Goal: Use online tool/utility: Utilize a website feature to perform a specific function

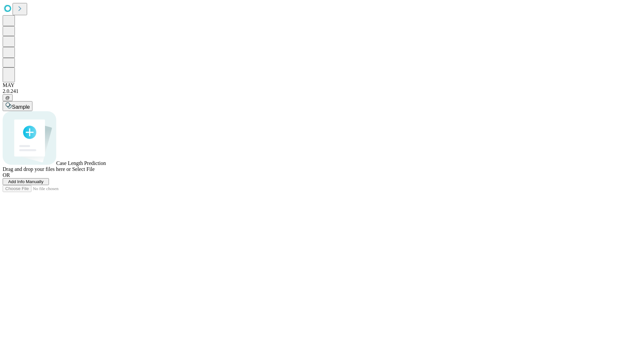
click at [95, 172] on span "Select File" at bounding box center [83, 169] width 22 height 6
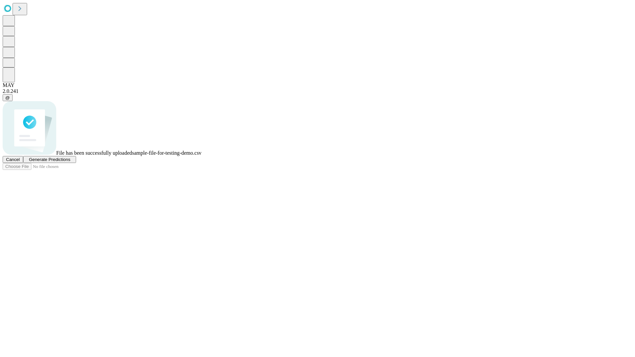
click at [70, 162] on span "Generate Predictions" at bounding box center [49, 159] width 41 height 5
